Goal: Task Accomplishment & Management: Complete application form

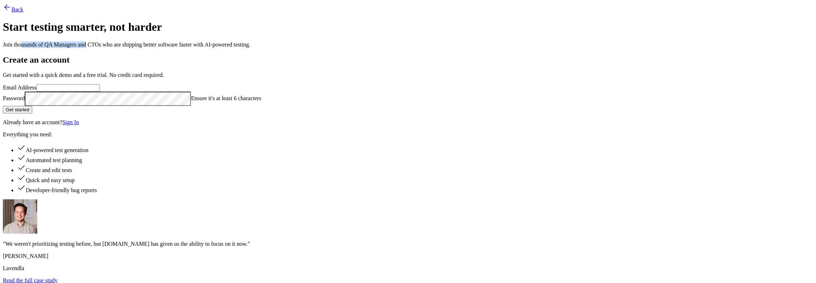
drag, startPoint x: 227, startPoint y: 77, endPoint x: 312, endPoint y: 78, distance: 84.8
click at [312, 48] on p "Join thousands of QA Managers and CTOs who are shipping better software faster …" at bounding box center [408, 45] width 810 height 6
drag, startPoint x: 235, startPoint y: 112, endPoint x: 297, endPoint y: 112, distance: 61.9
click at [297, 144] on li "AI-powered test generation" at bounding box center [415, 149] width 796 height 10
click at [100, 92] on input "Email Address" at bounding box center [68, 88] width 63 height 8
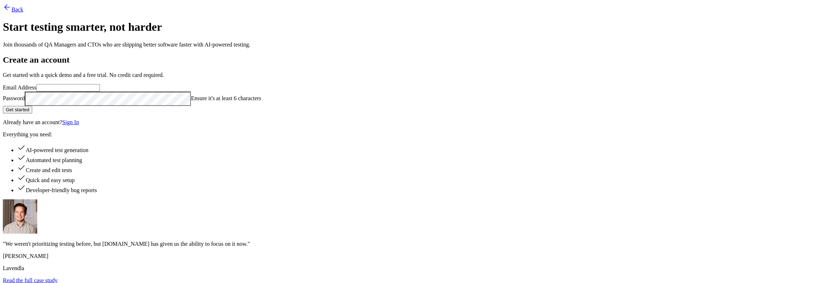
type input "[PERSON_NAME][EMAIL_ADDRESS][DOMAIN_NAME]"
click at [261, 101] on label "Password Ensure it's at least 6 characters" at bounding box center [132, 98] width 258 height 6
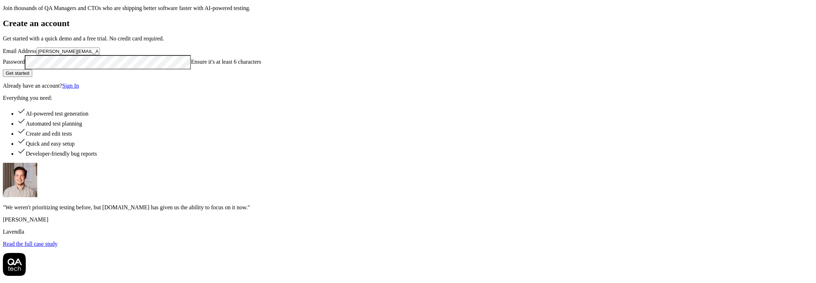
scroll to position [69, 0]
click at [407, 111] on div "Create an account Get started with a quick demo and a free trial. No credit car…" at bounding box center [408, 133] width 810 height 229
click at [32, 77] on button "Get started" at bounding box center [17, 73] width 29 height 8
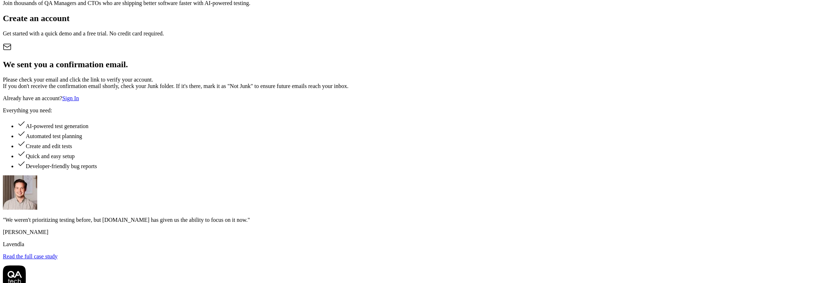
scroll to position [0, 0]
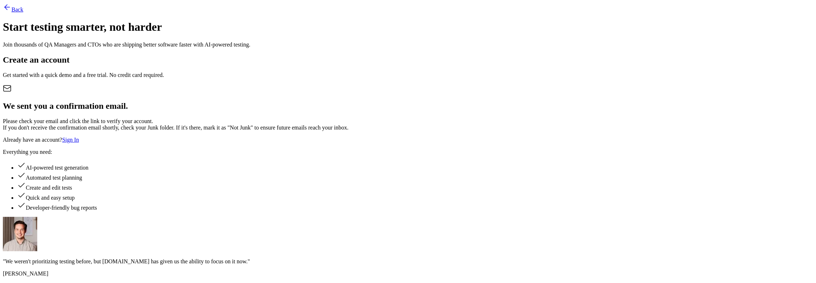
click at [23, 13] on link "Back" at bounding box center [13, 9] width 20 height 6
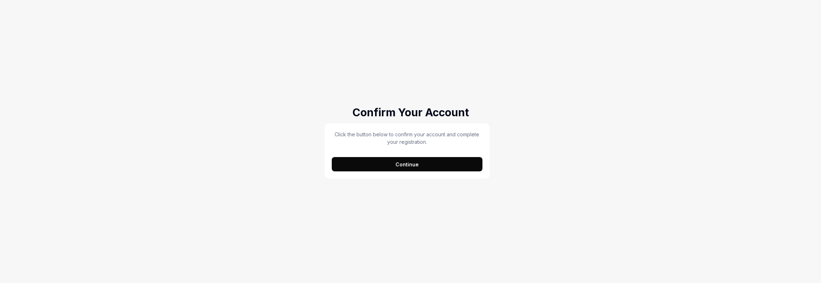
click at [405, 163] on button "Continue" at bounding box center [407, 164] width 151 height 14
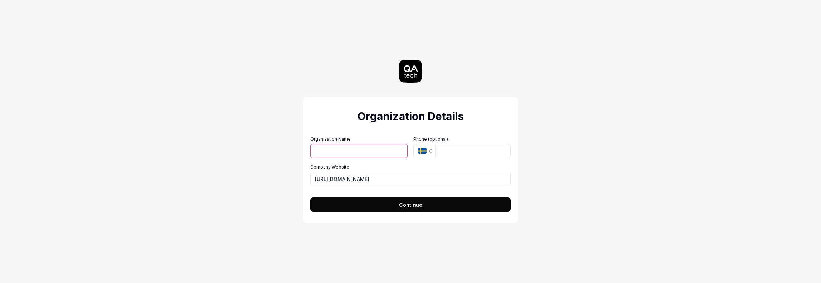
click at [352, 152] on input "Organization Name" at bounding box center [358, 151] width 97 height 14
type input "Wedako"
click at [394, 208] on button "Continue" at bounding box center [410, 205] width 200 height 14
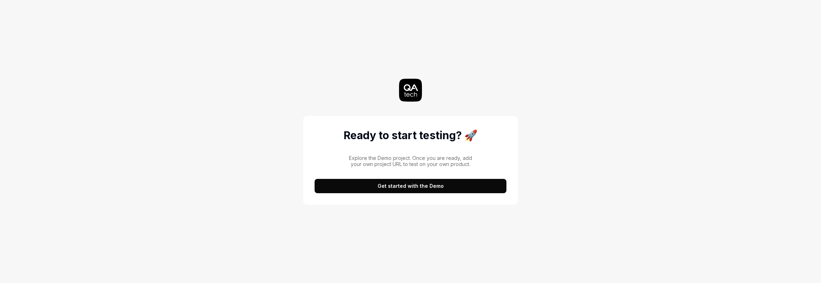
click at [402, 190] on button "Get started with the Demo" at bounding box center [411, 186] width 192 height 14
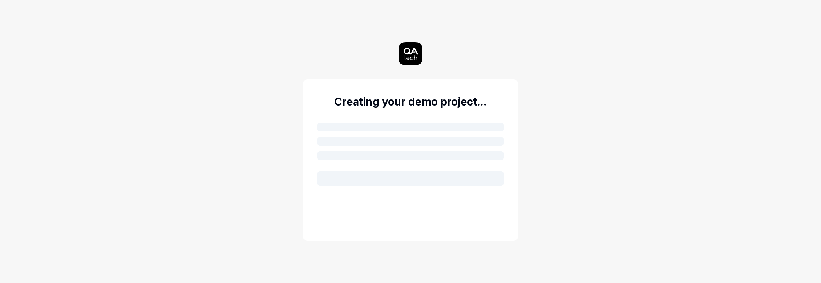
click at [402, 190] on div "Creating your demo project..." at bounding box center [410, 159] width 215 height 161
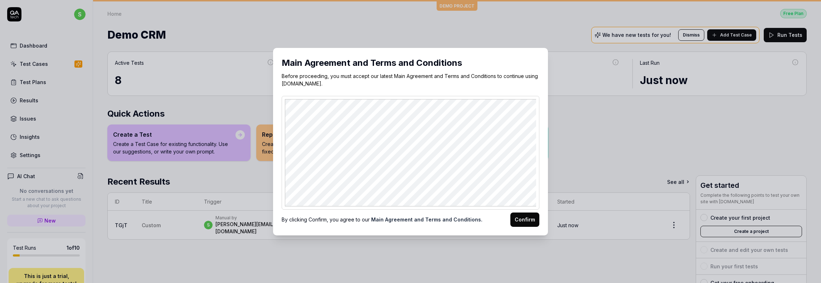
click at [531, 222] on button "Confirm" at bounding box center [524, 220] width 29 height 14
